Goal: Information Seeking & Learning: Check status

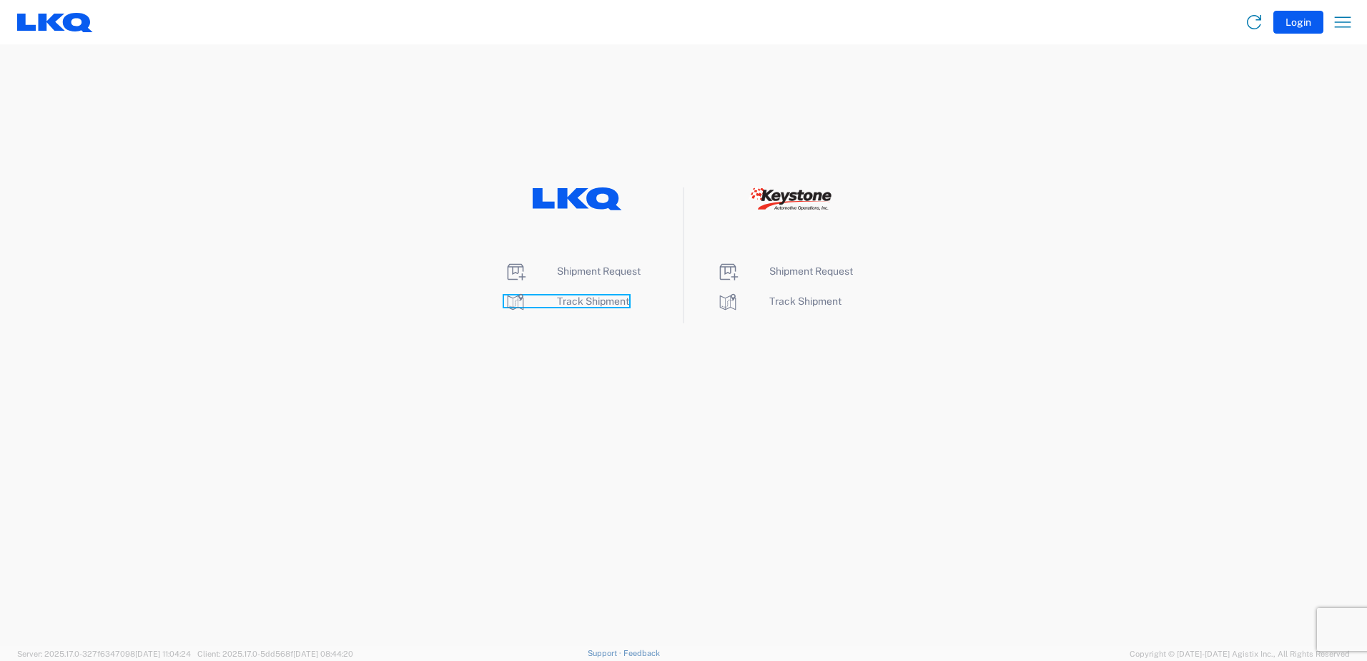
click at [609, 304] on span "Track Shipment" at bounding box center [593, 300] width 72 height 11
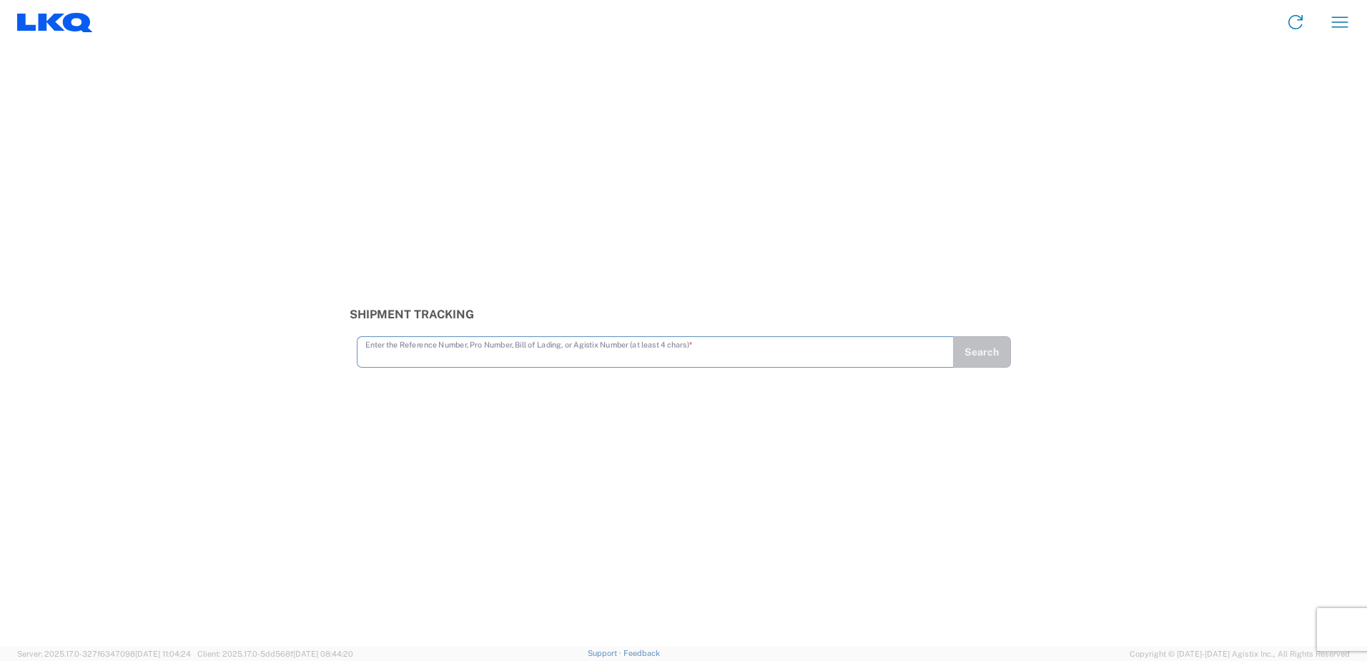
click at [568, 352] on input "text" at bounding box center [655, 350] width 580 height 25
type input "56205330"
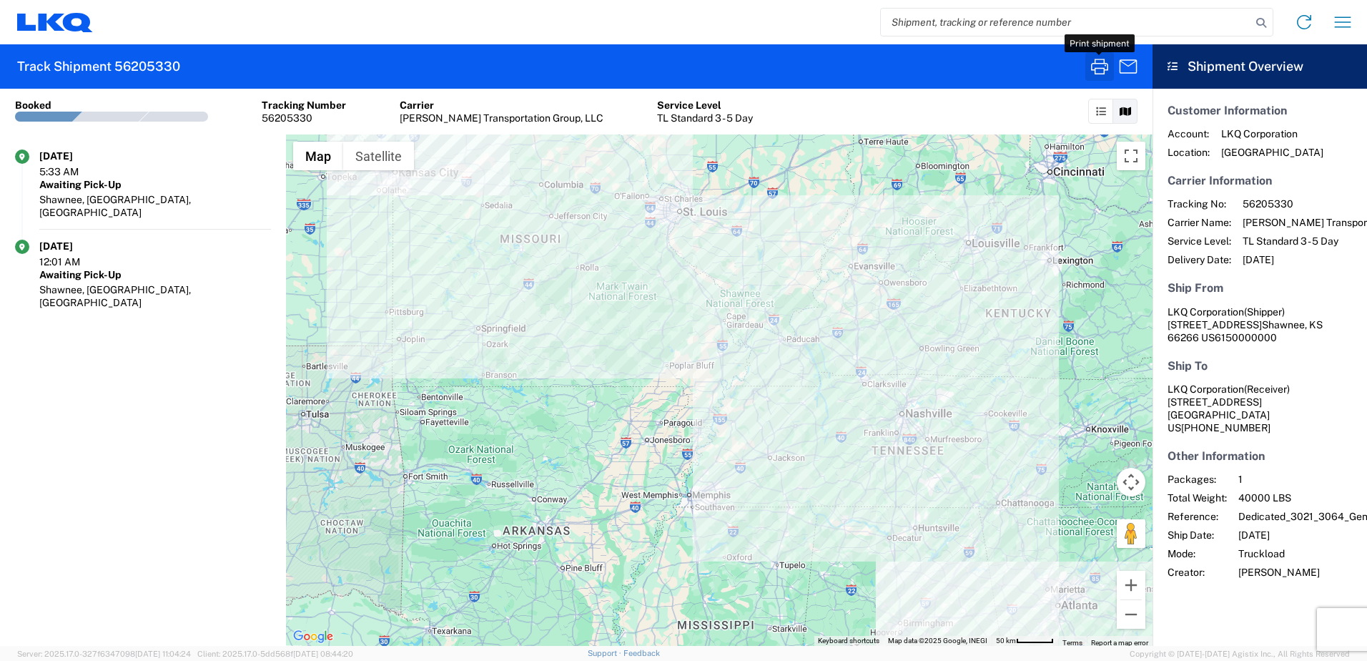
click at [1104, 64] on icon "button" at bounding box center [1099, 66] width 23 height 23
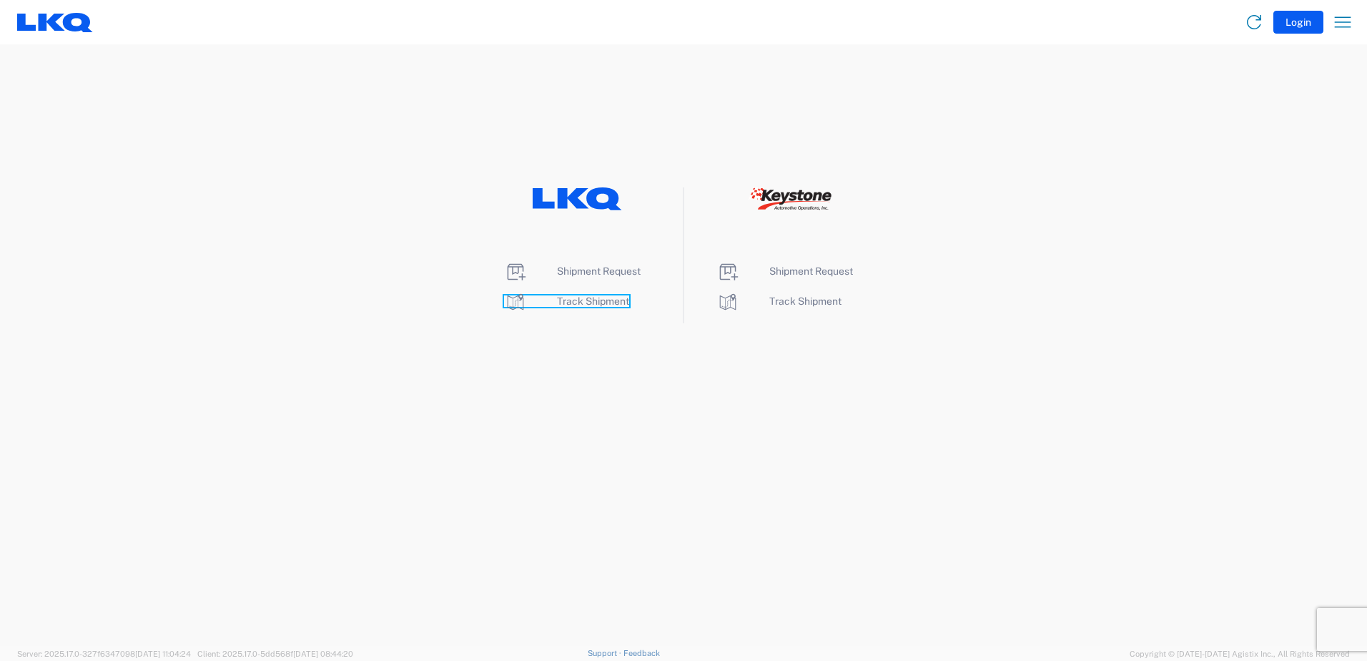
click at [617, 302] on span "Track Shipment" at bounding box center [593, 300] width 72 height 11
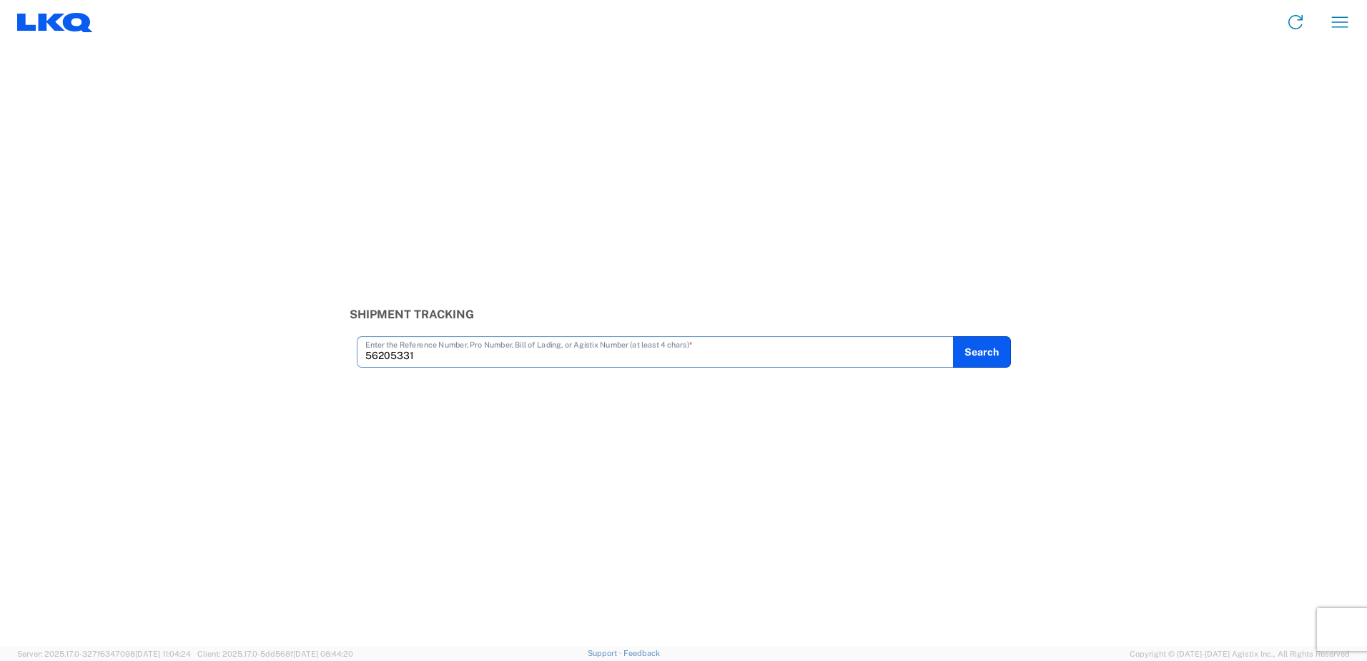
type input "56205331"
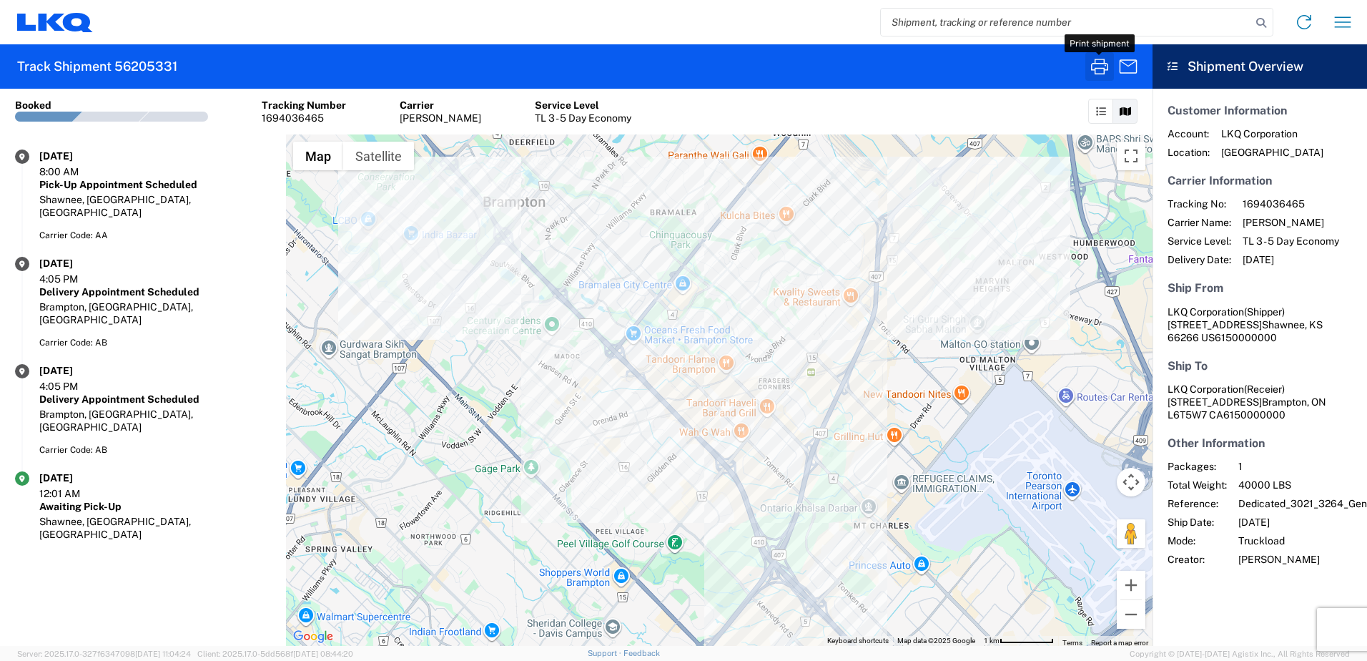
click at [1099, 73] on icon "button" at bounding box center [1099, 66] width 23 height 23
